Goal: Task Accomplishment & Management: Manage account settings

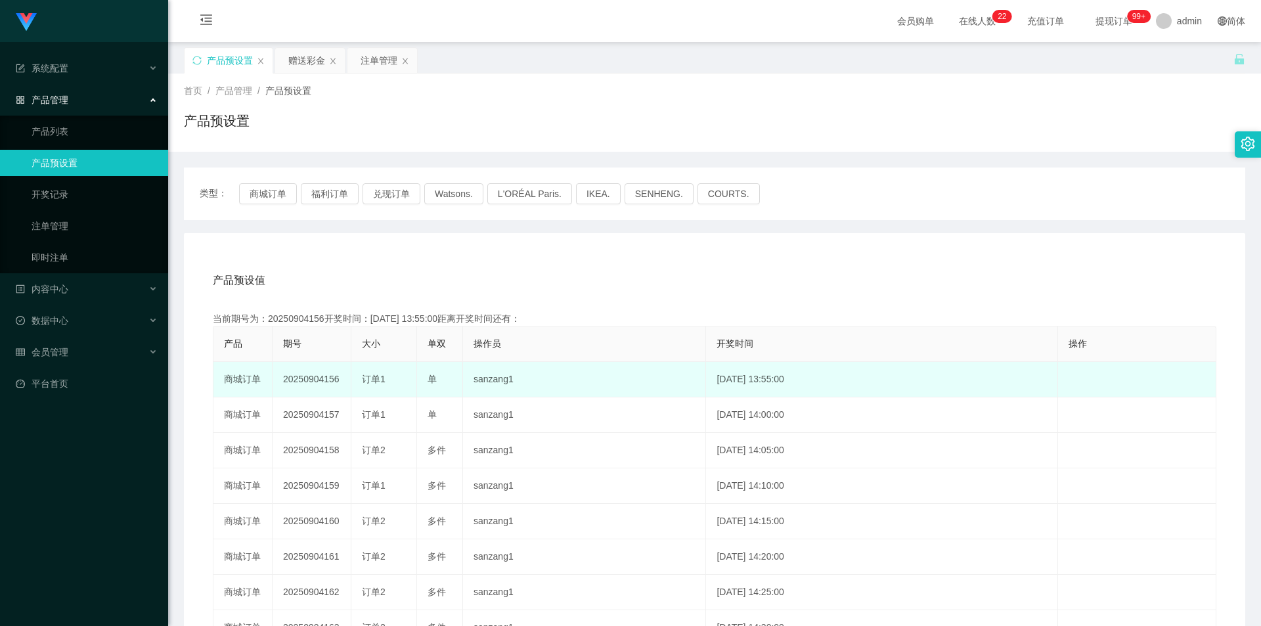
click at [313, 376] on td "20250904156" at bounding box center [312, 379] width 79 height 35
copy td "20250904156"
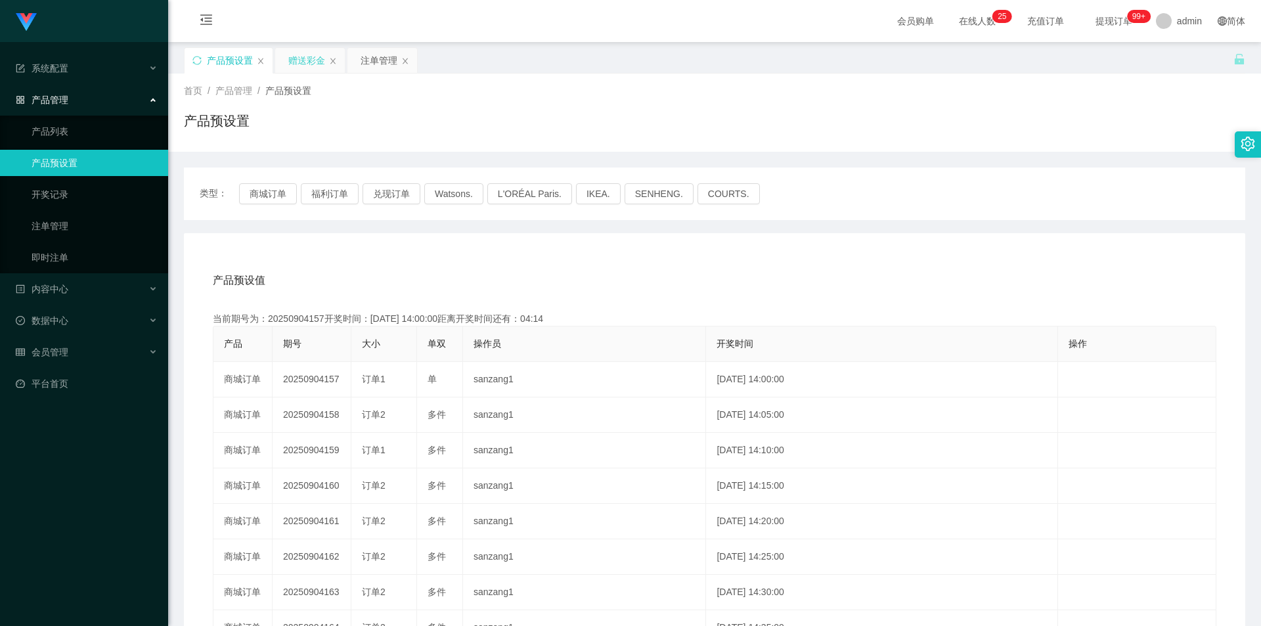
click at [303, 66] on div "赠送彩金" at bounding box center [306, 60] width 37 height 25
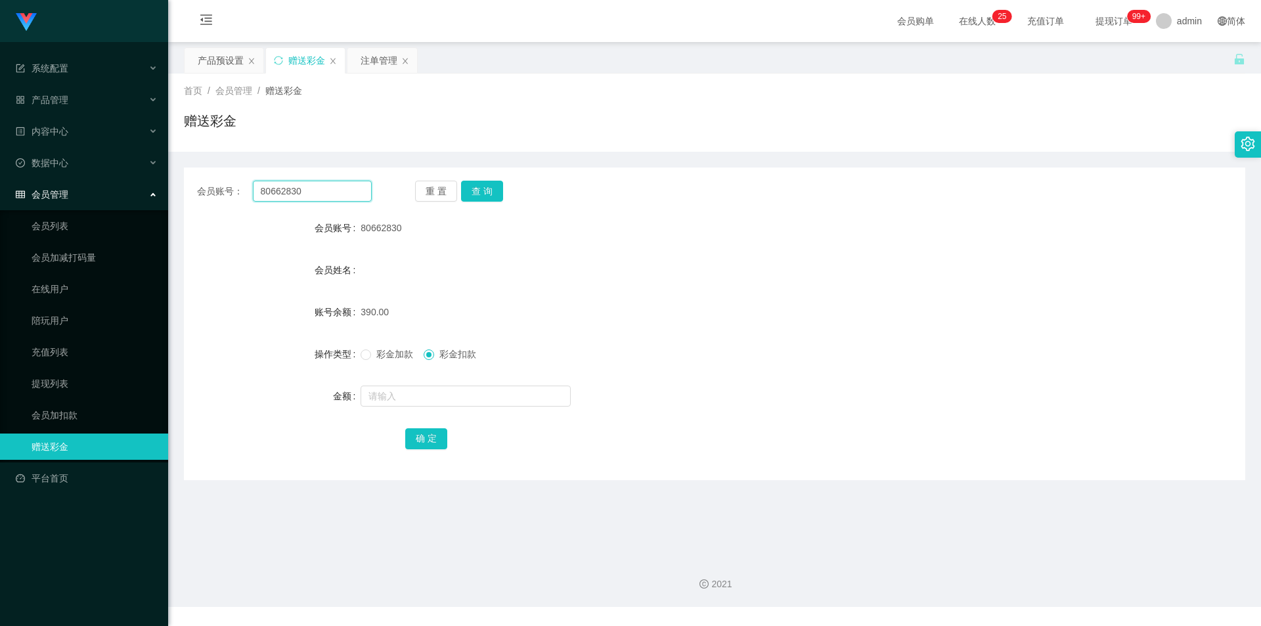
drag, startPoint x: 347, startPoint y: 186, endPoint x: 48, endPoint y: 195, distance: 299.0
click at [47, 195] on section "Jingdong工作台代理端 系统配置 产品管理 产品列表 产品预设置 开奖记录 注单管理 即时注单 内容中心 数据中心 会员管理 会员列表 会员加减打码量 …" at bounding box center [630, 303] width 1261 height 607
type input "Matchalattae"
click at [492, 185] on button "查 询" at bounding box center [482, 191] width 42 height 21
drag, startPoint x: 265, startPoint y: 187, endPoint x: 164, endPoint y: 170, distance: 101.9
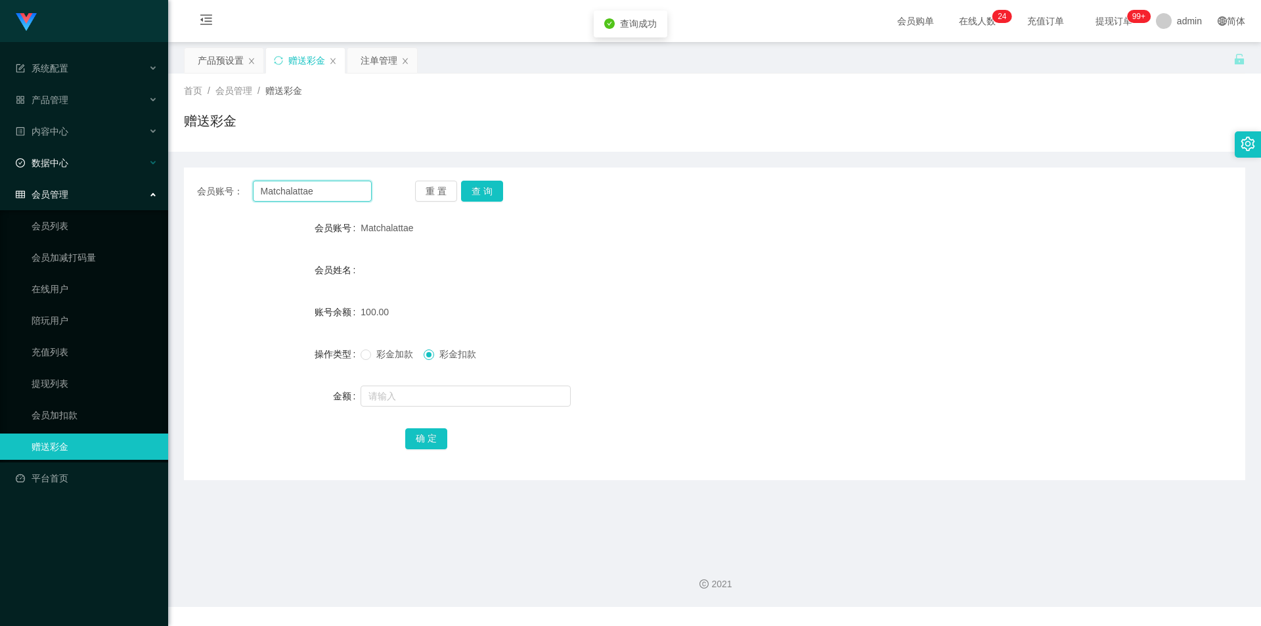
click at [133, 173] on section "Jingdong工作台代理端 系统配置 产品管理 产品列表 产品预设置 开奖记录 注单管理 即时注单 内容中心 数据中心 会员管理 会员列表 会员加减打码量 …" at bounding box center [630, 303] width 1261 height 607
click at [373, 64] on div "注单管理" at bounding box center [379, 60] width 37 height 25
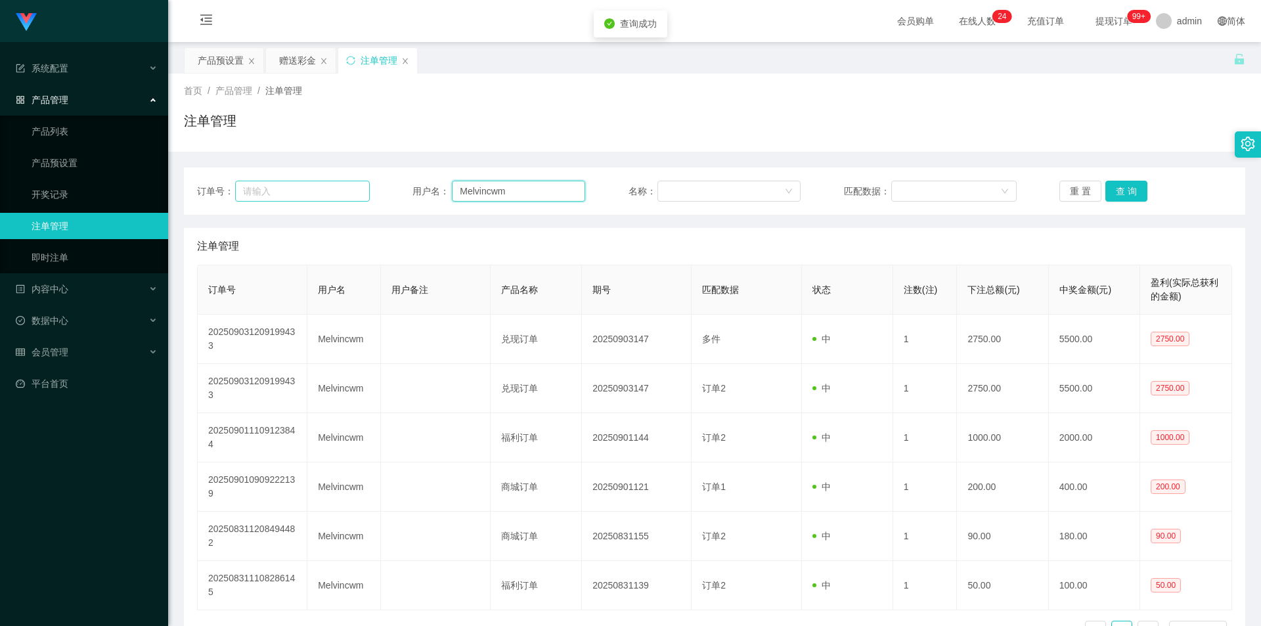
drag, startPoint x: 534, startPoint y: 194, endPoint x: 333, endPoint y: 185, distance: 201.2
click at [322, 185] on div "订单号： 用户名： Melvincwm 名称： 匹配数据： 重 置 查 询" at bounding box center [714, 191] width 1035 height 21
paste input "atchalattae"
type input "Matchalattae"
click at [1125, 189] on button "查 询" at bounding box center [1127, 191] width 42 height 21
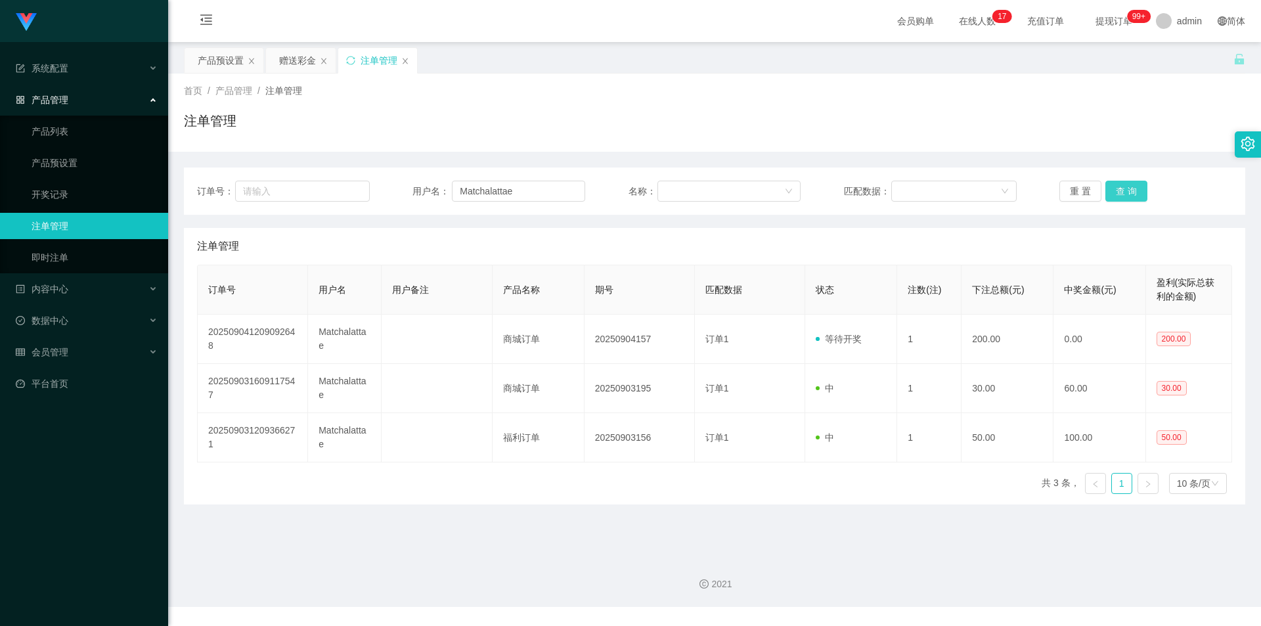
click at [1127, 190] on button "查 询" at bounding box center [1127, 191] width 42 height 21
click at [227, 66] on div "产品预设置" at bounding box center [221, 60] width 46 height 25
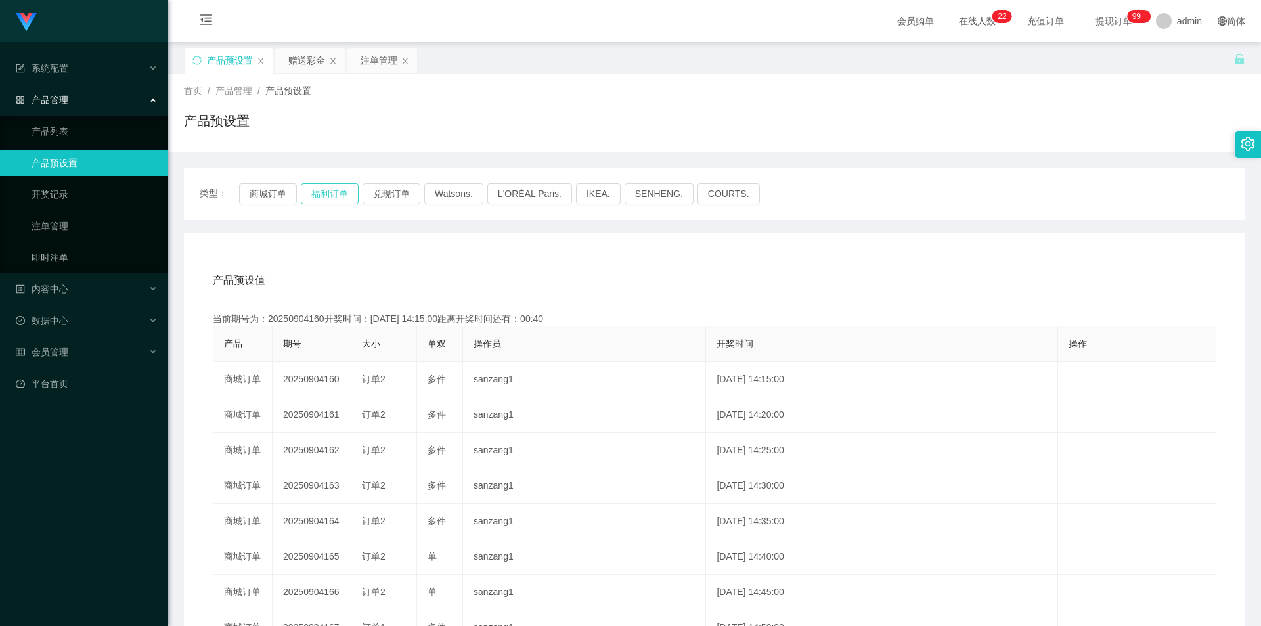
click at [328, 196] on button "福利订单" at bounding box center [330, 193] width 58 height 21
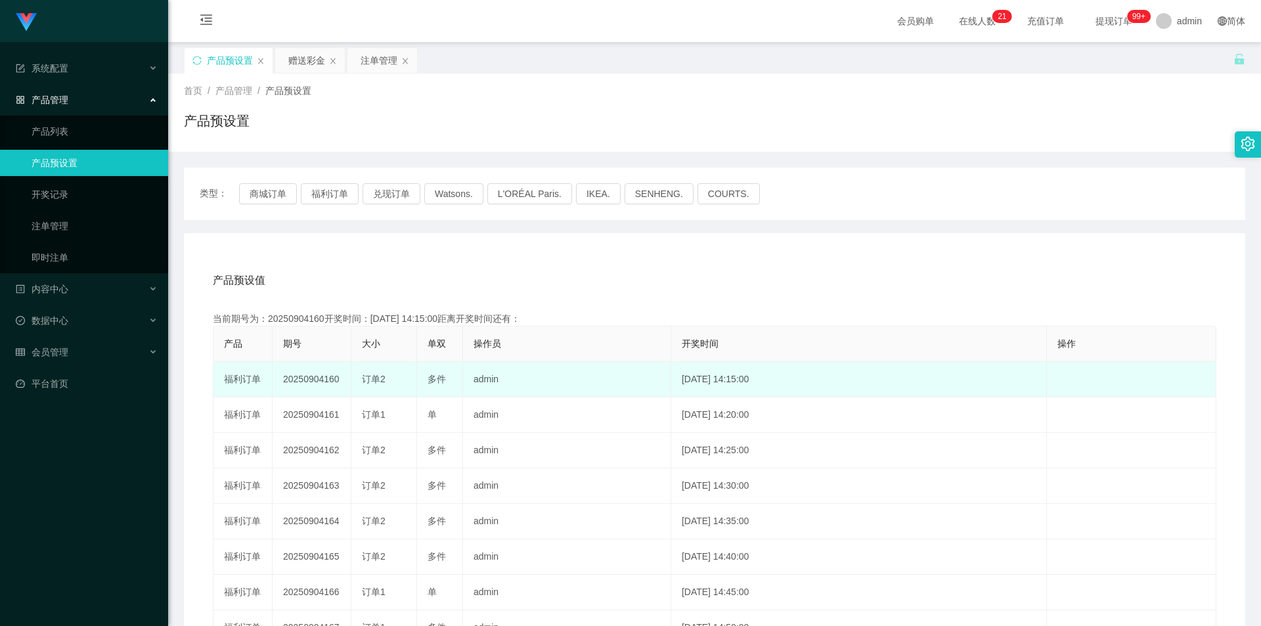
click at [312, 381] on td "20250904160" at bounding box center [312, 379] width 79 height 35
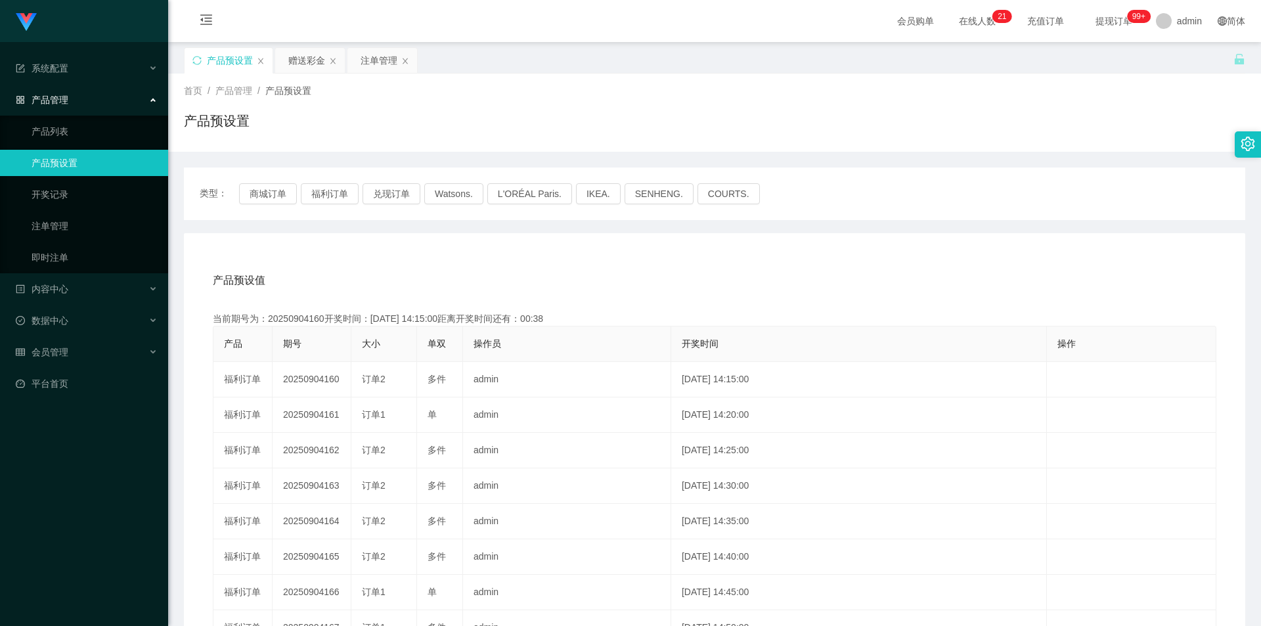
copy td "20250904160"
click at [388, 187] on button "兑现订单" at bounding box center [392, 193] width 58 height 21
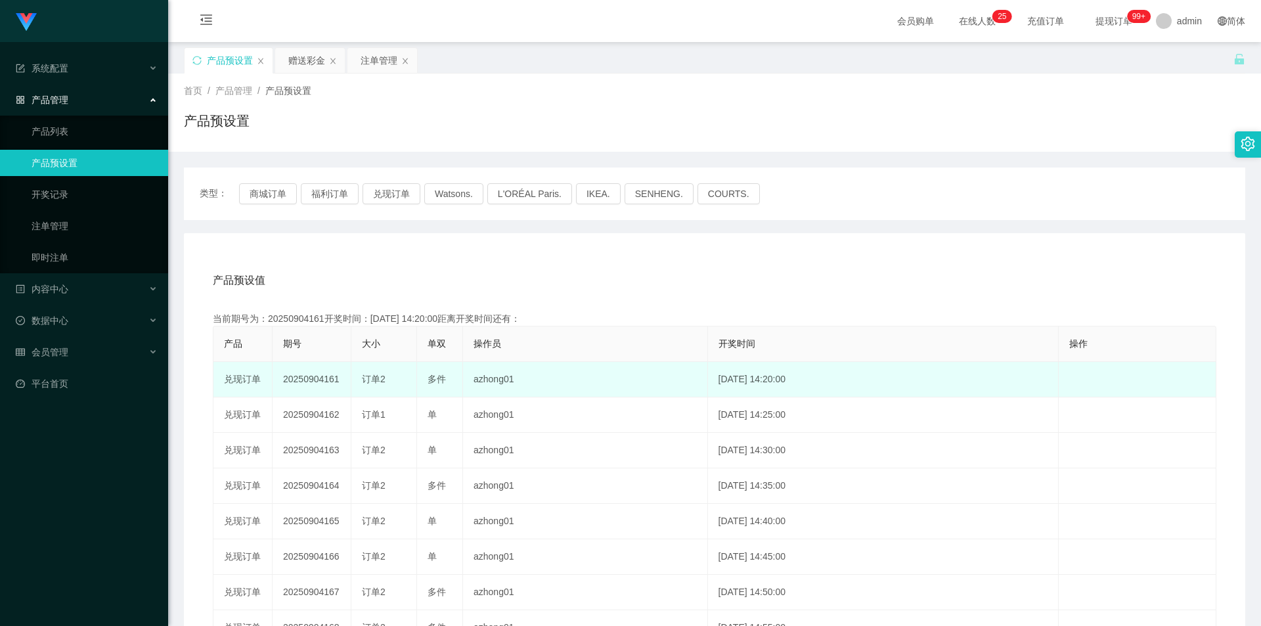
click at [295, 370] on td "20250904161" at bounding box center [312, 379] width 79 height 35
click at [300, 375] on td "20250904161" at bounding box center [312, 379] width 79 height 35
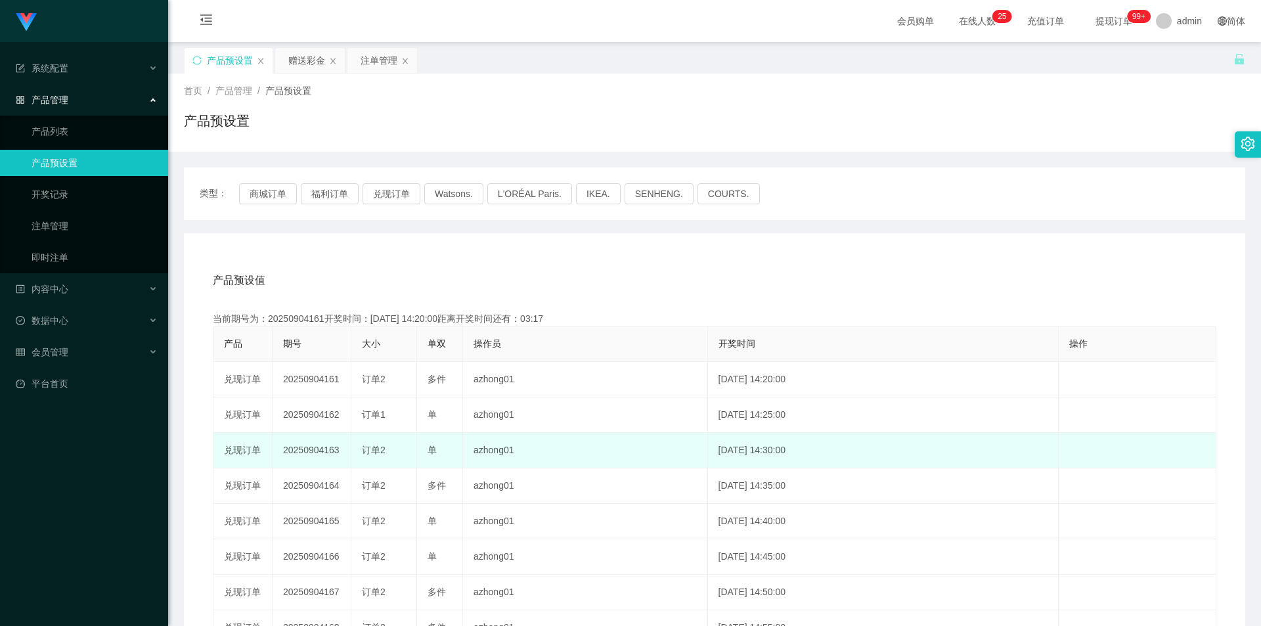
copy td "20250904161"
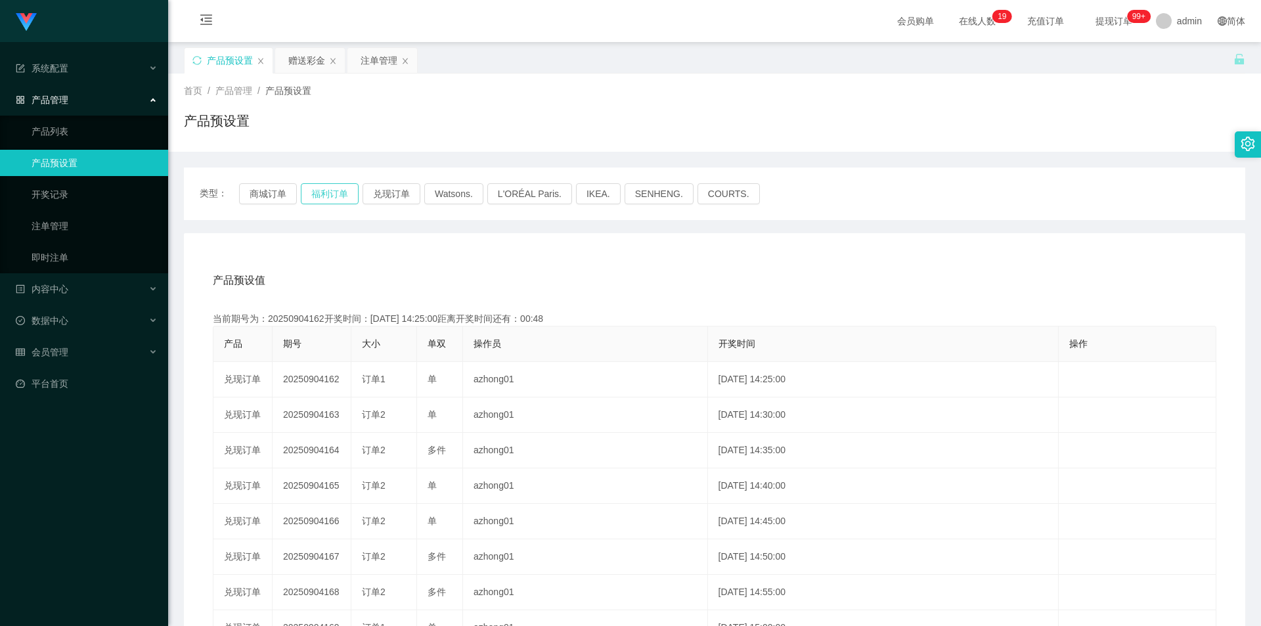
click at [319, 194] on button "福利订单" at bounding box center [330, 193] width 58 height 21
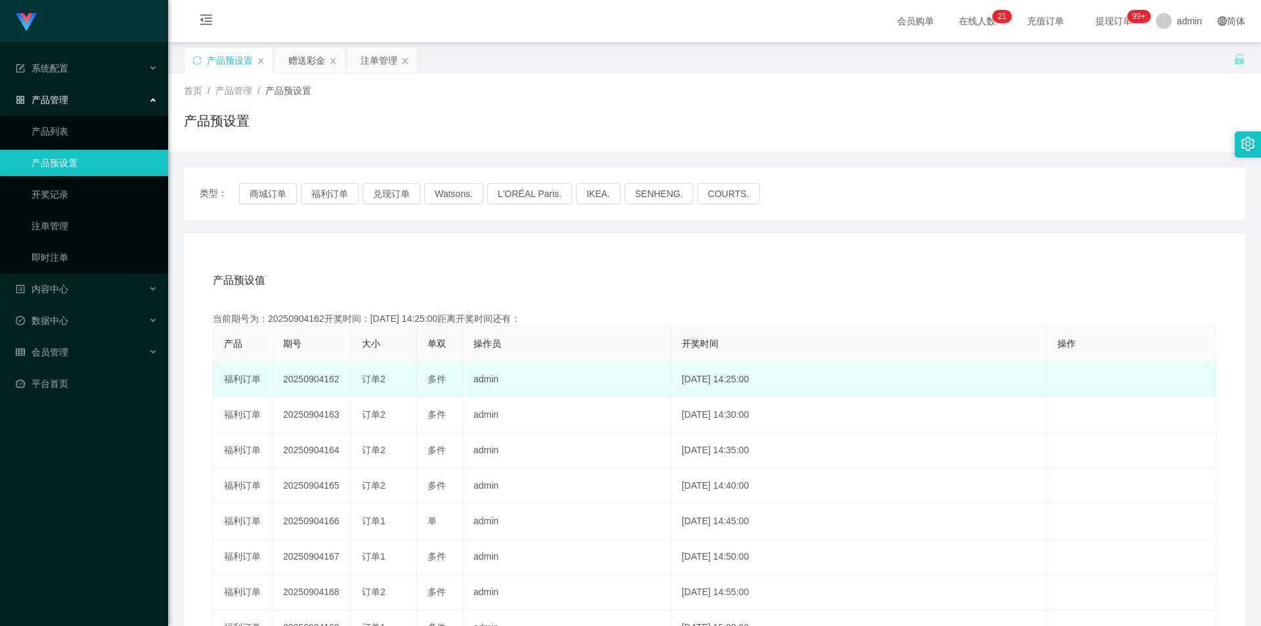
click at [304, 379] on td "20250904162" at bounding box center [312, 379] width 79 height 35
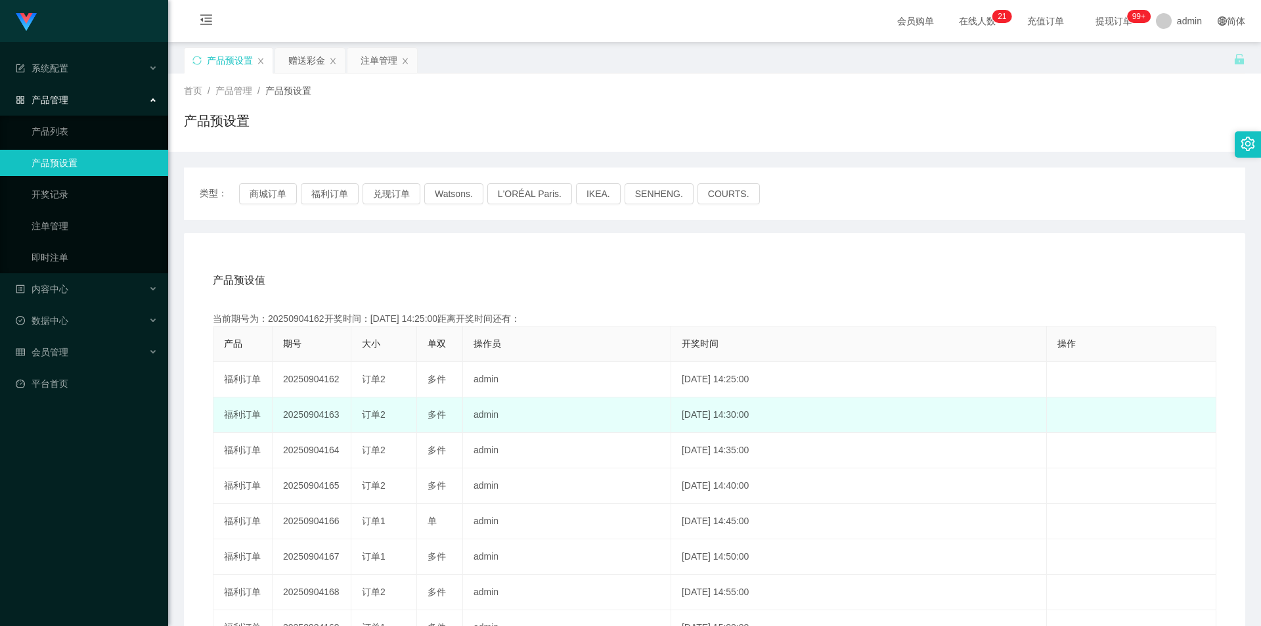
copy td "20250904162"
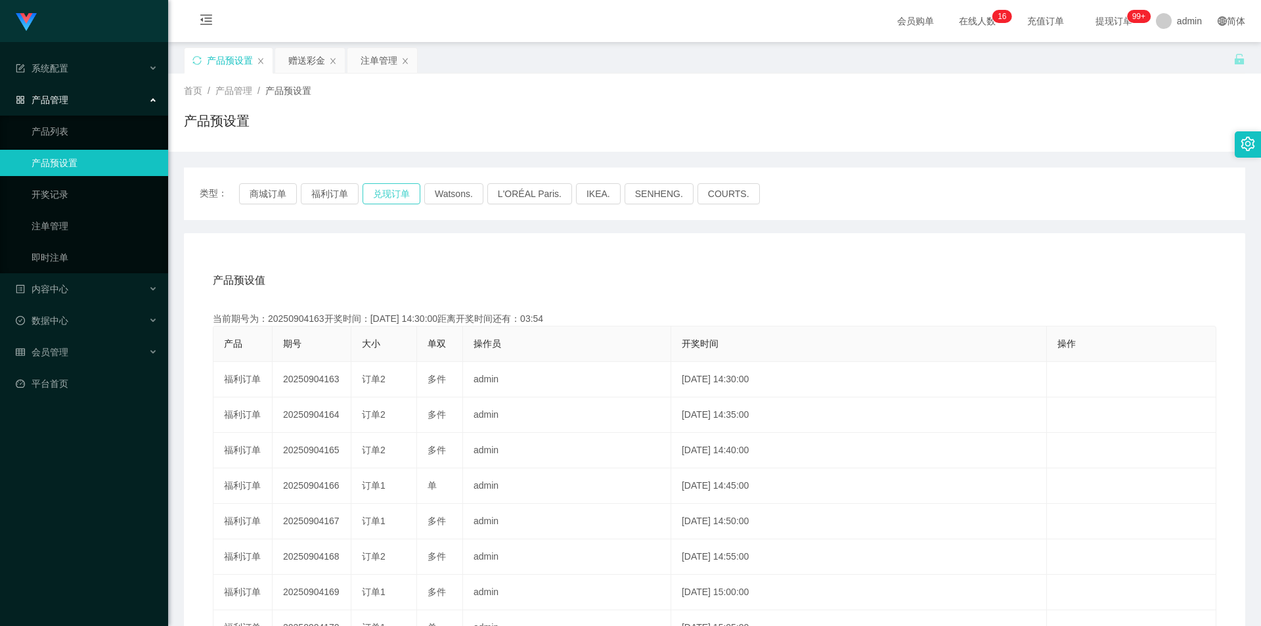
click at [385, 194] on button "兑现订单" at bounding box center [392, 193] width 58 height 21
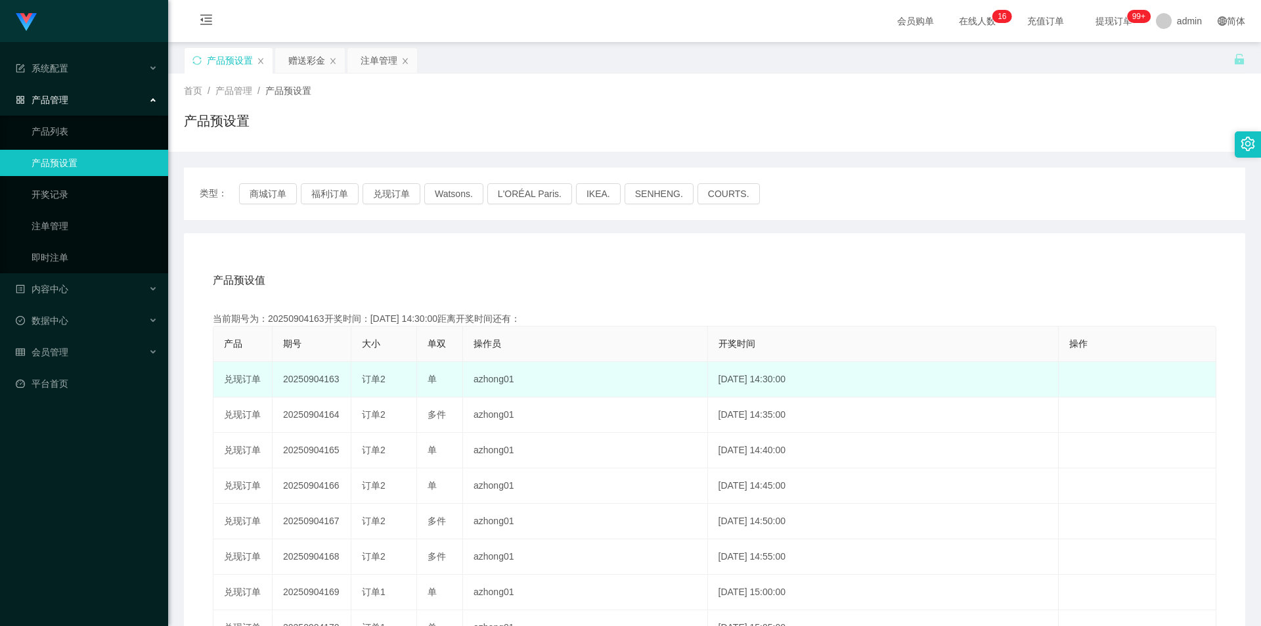
click at [307, 380] on td "20250904163" at bounding box center [312, 379] width 79 height 35
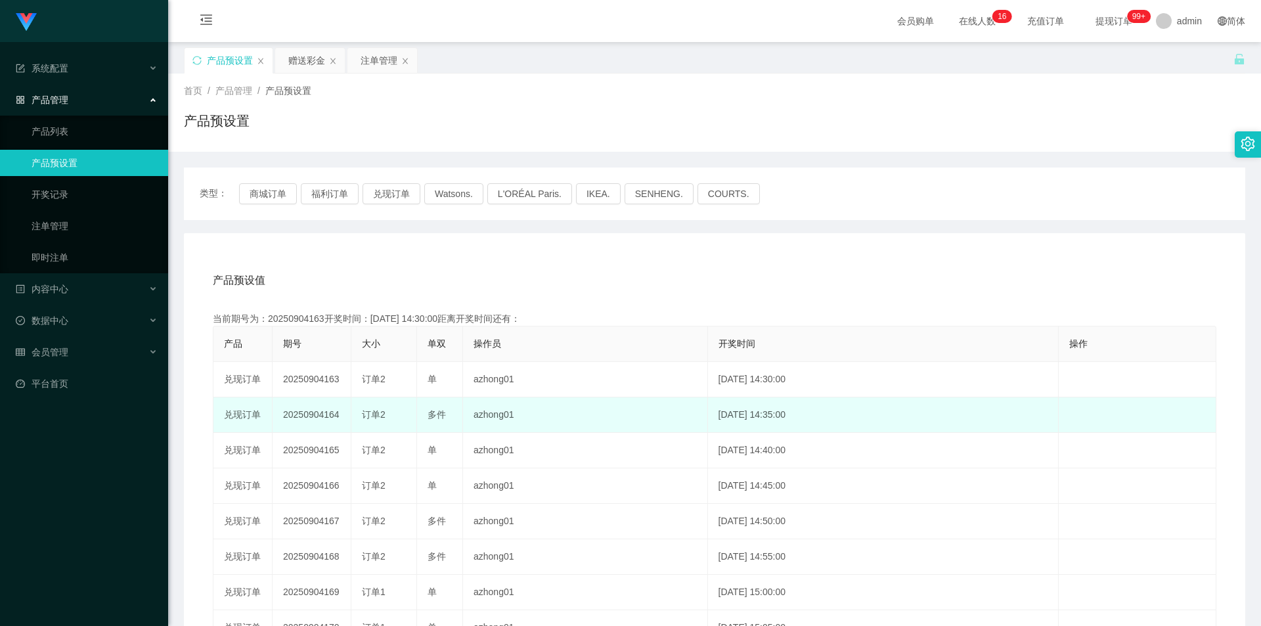
copy td "20250904163"
